Goal: Go to known website: Access a specific website the user already knows

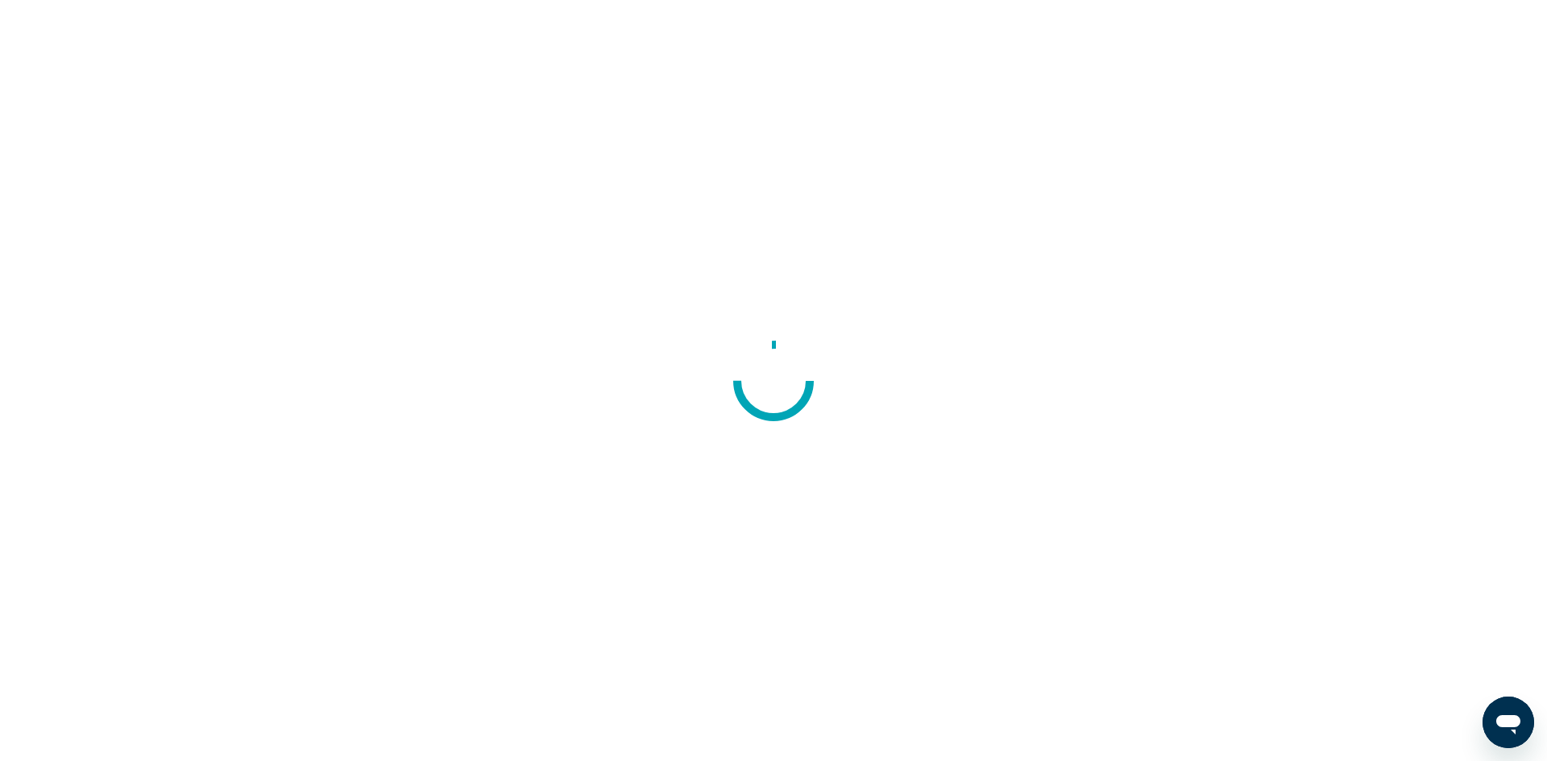
click at [1135, 239] on div at bounding box center [773, 380] width 1547 height 761
